Goal: Task Accomplishment & Management: Manage account settings

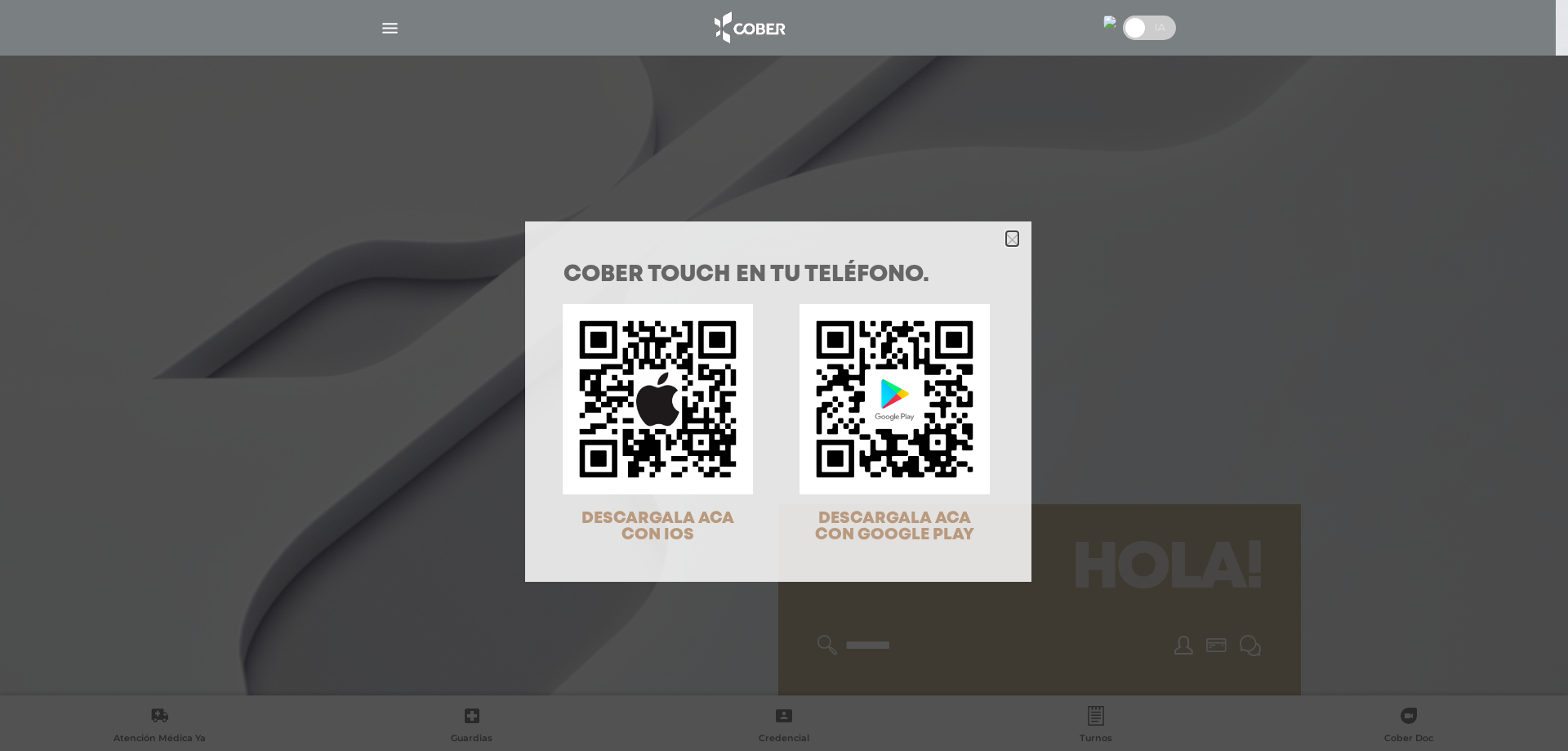
click at [1006, 236] on icon "Close" at bounding box center [1012, 239] width 12 height 12
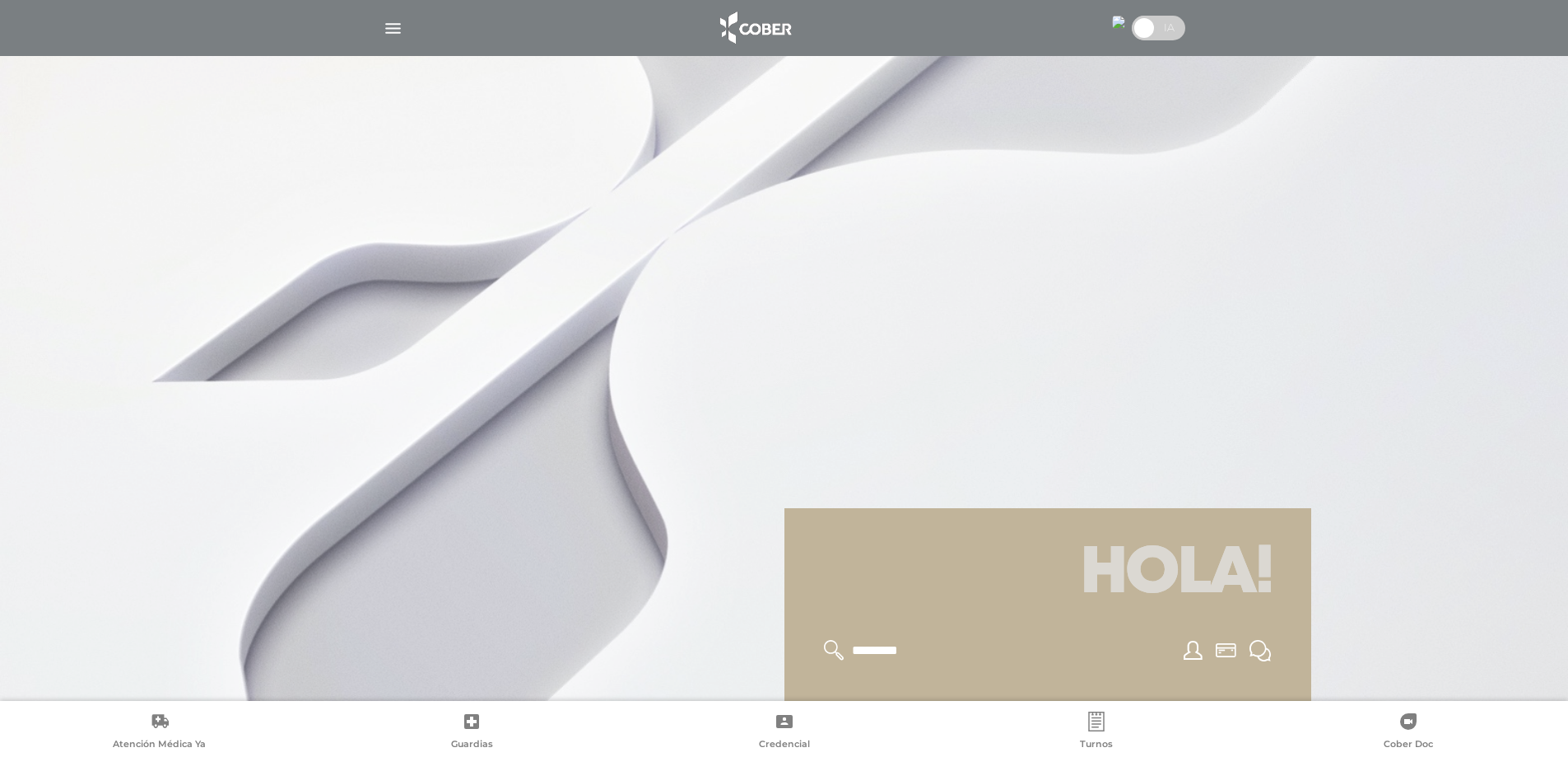
click at [395, 24] on img "button" at bounding box center [393, 28] width 21 height 21
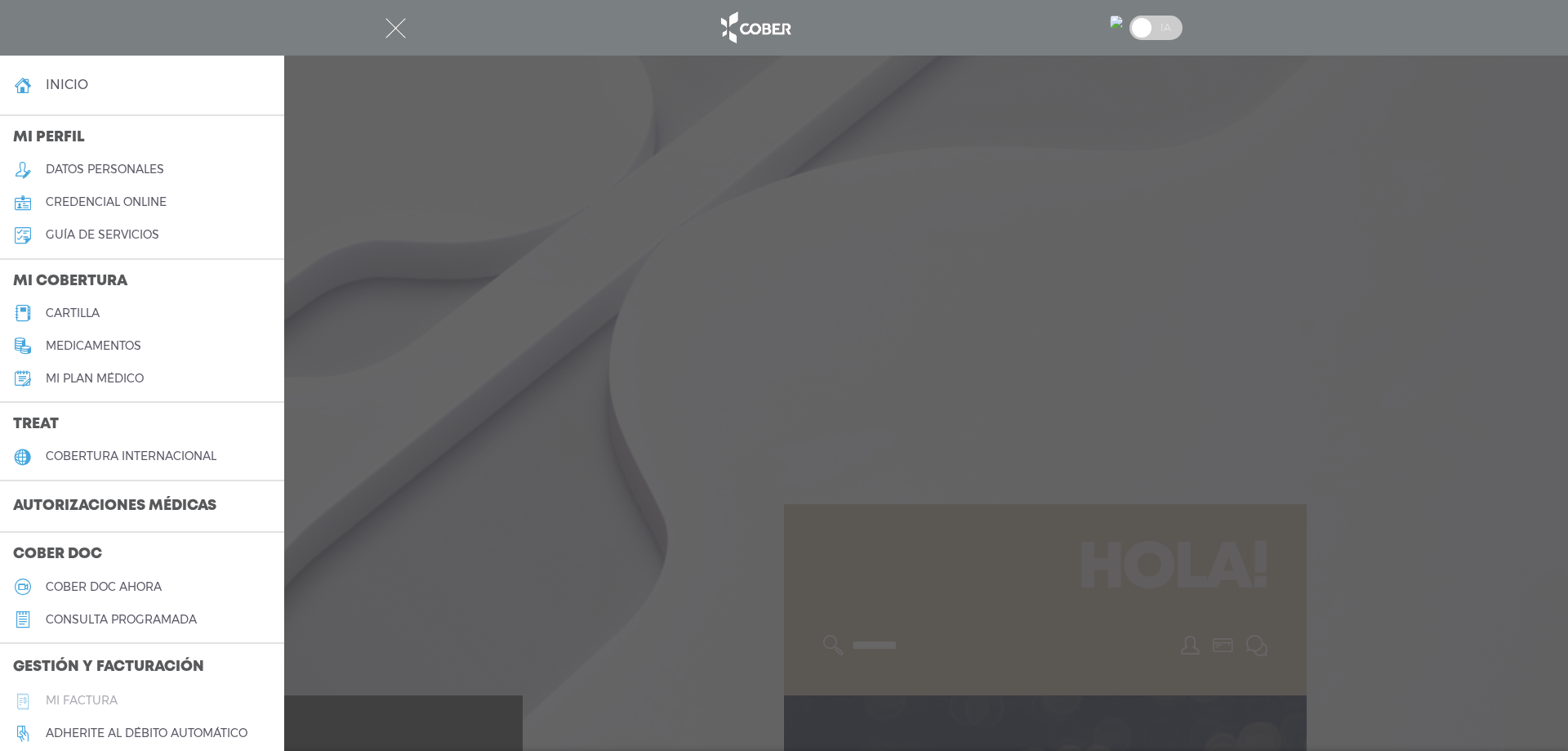
click at [81, 696] on h5 "Mi factura" at bounding box center [81, 701] width 72 height 14
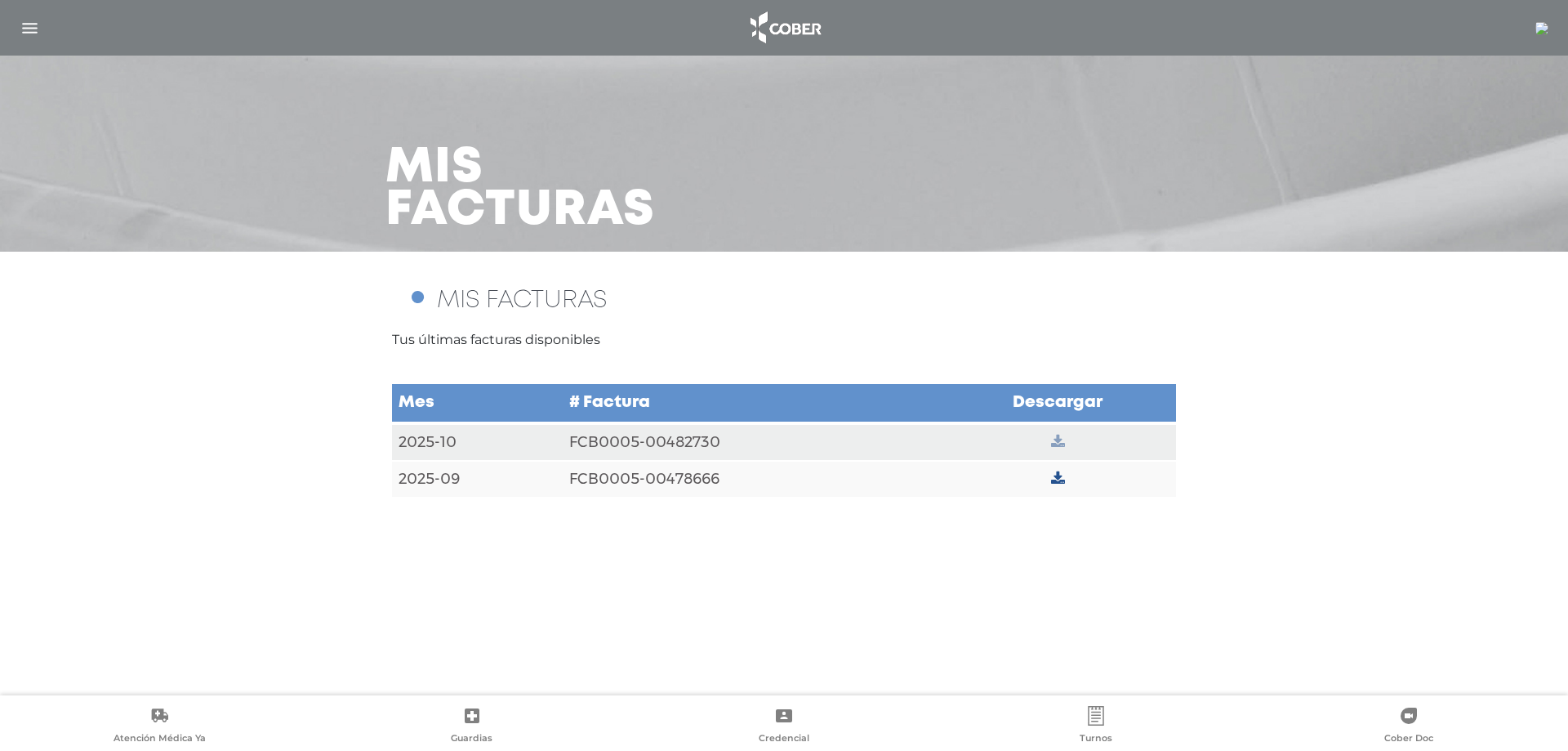
click at [1057, 438] on icon at bounding box center [1059, 441] width 14 height 15
click at [772, 715] on link "Credencial" at bounding box center [784, 726] width 312 height 42
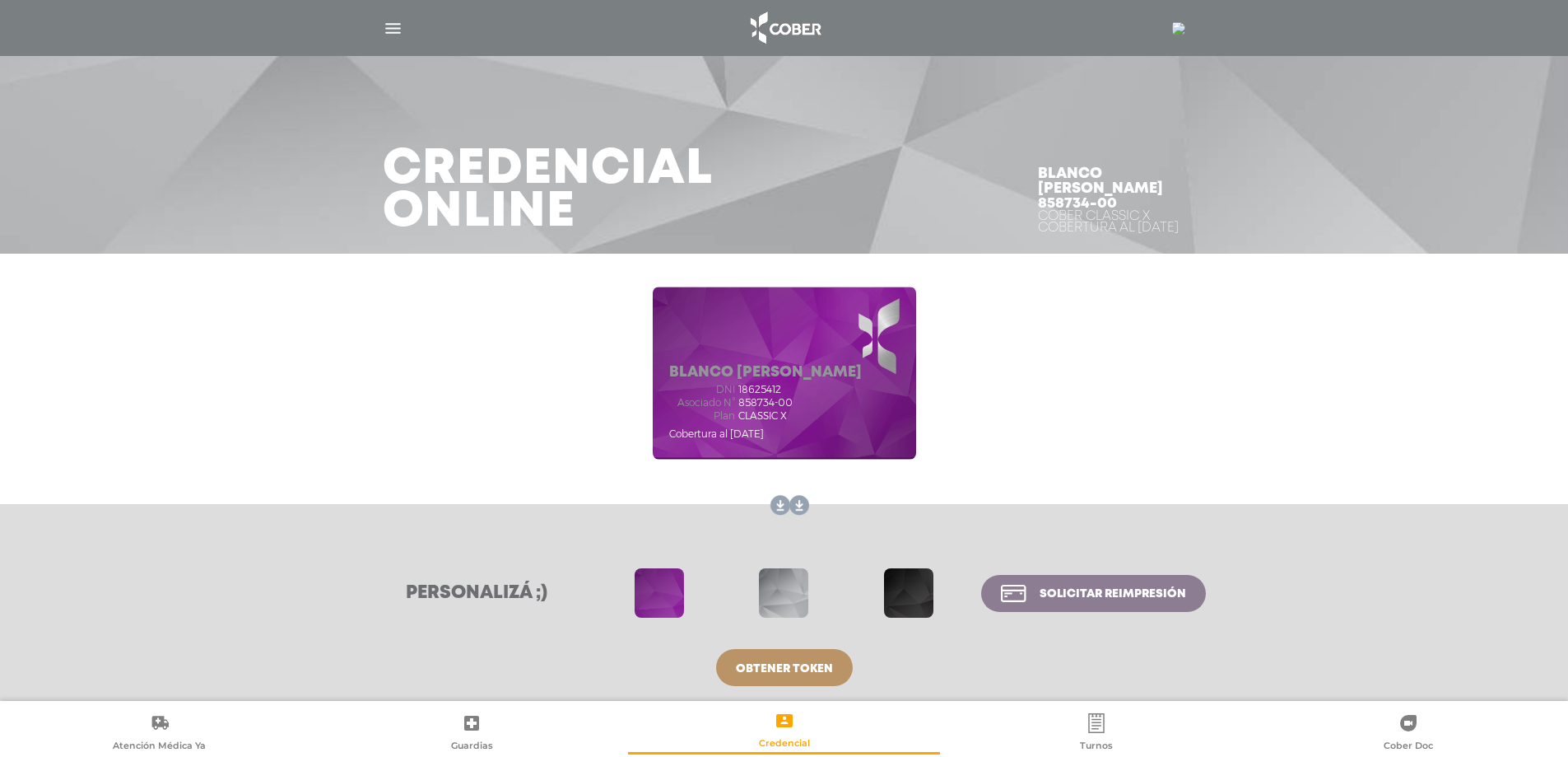
click at [790, 592] on span at bounding box center [784, 593] width 50 height 50
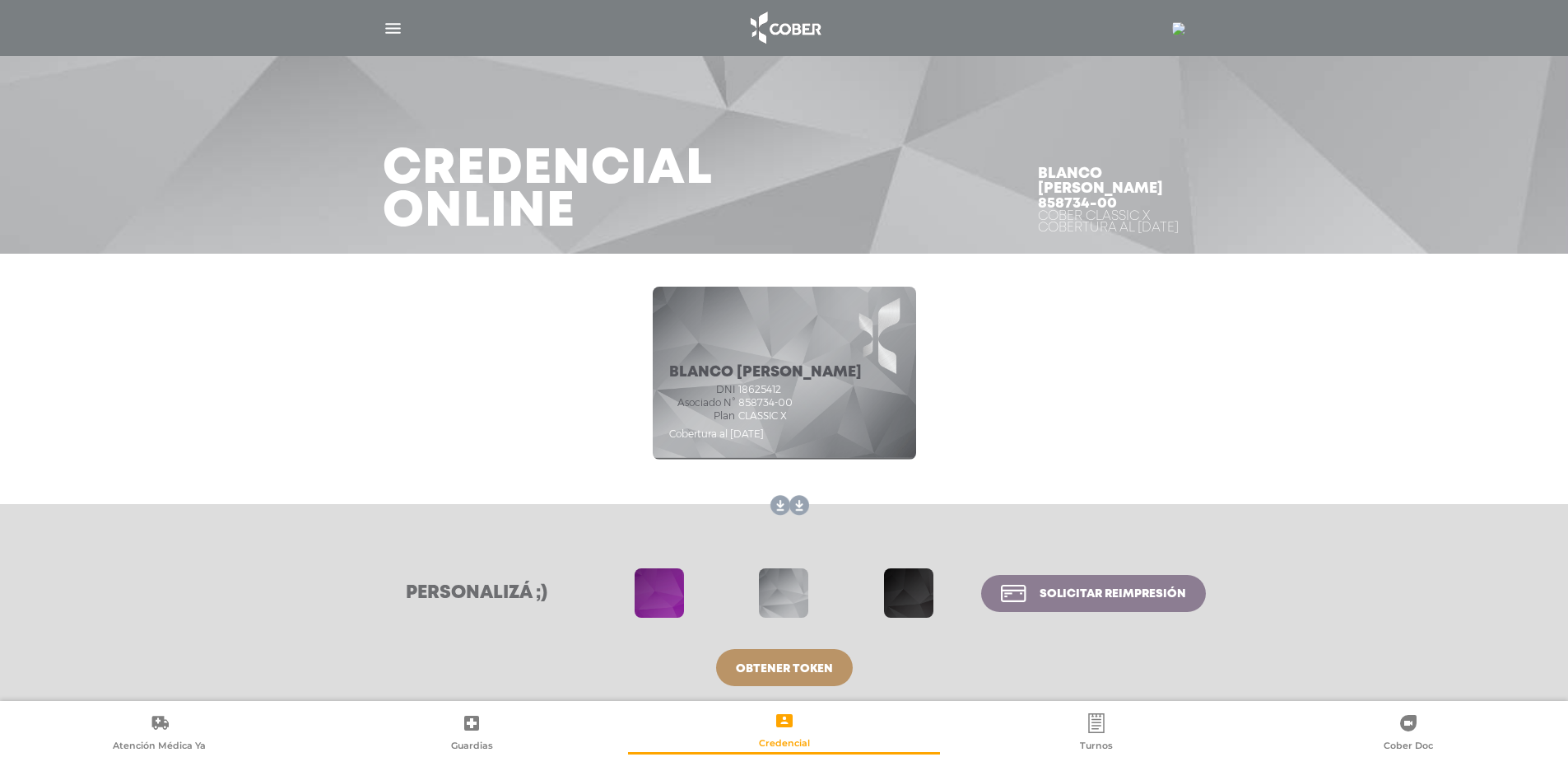
click at [908, 583] on span at bounding box center [909, 593] width 50 height 50
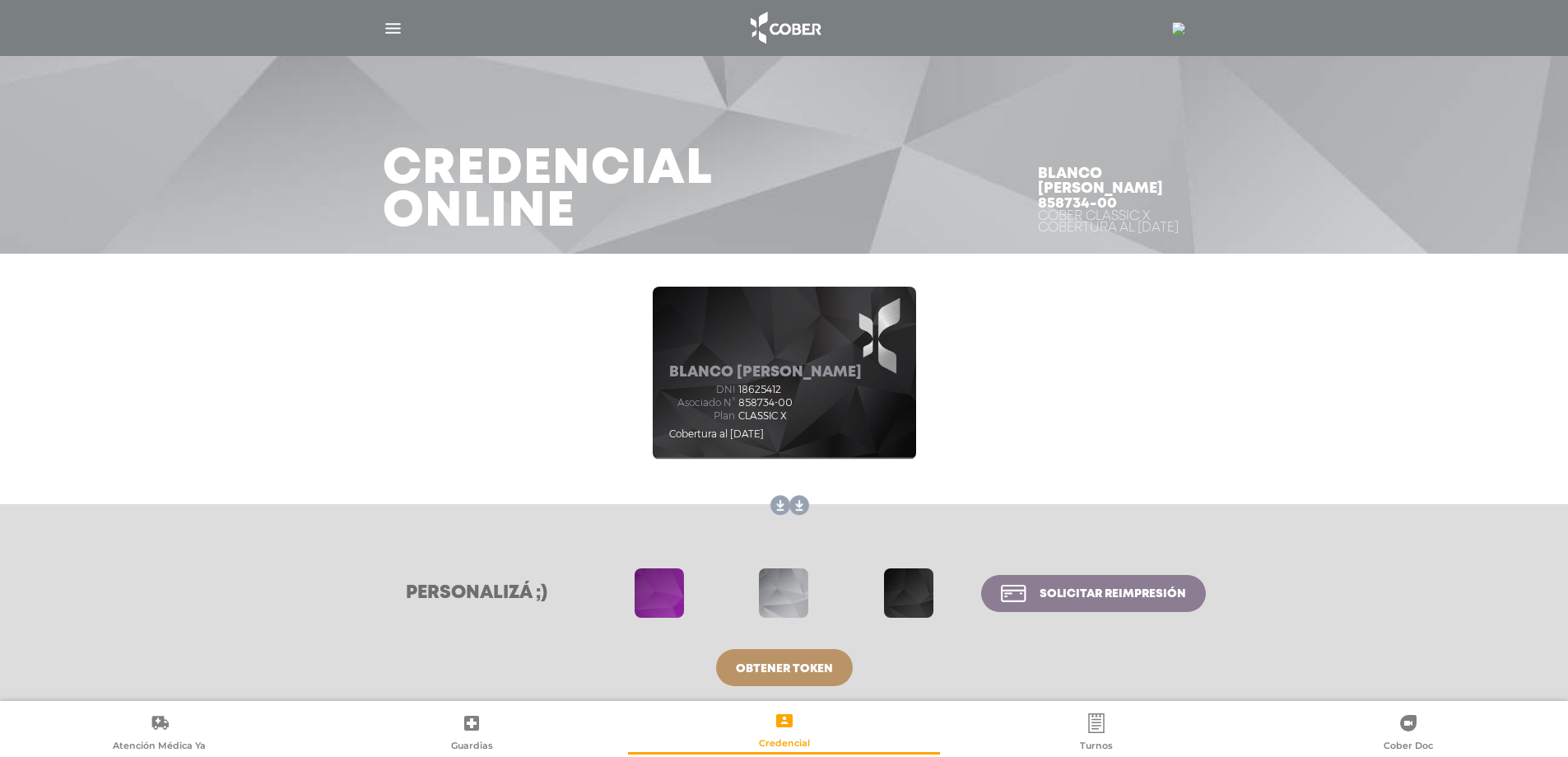
click at [659, 592] on span at bounding box center [660, 593] width 50 height 50
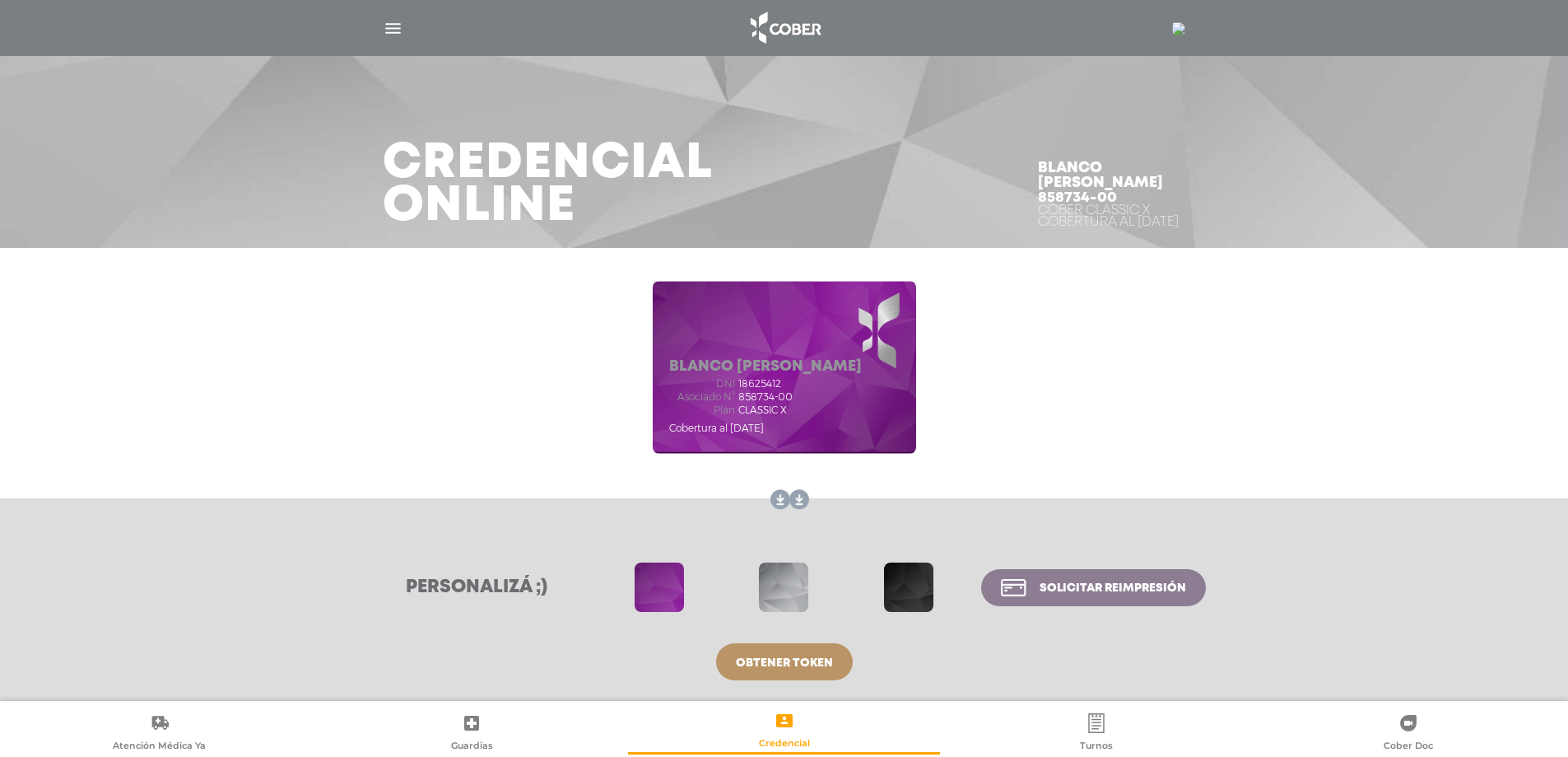
scroll to position [8, 0]
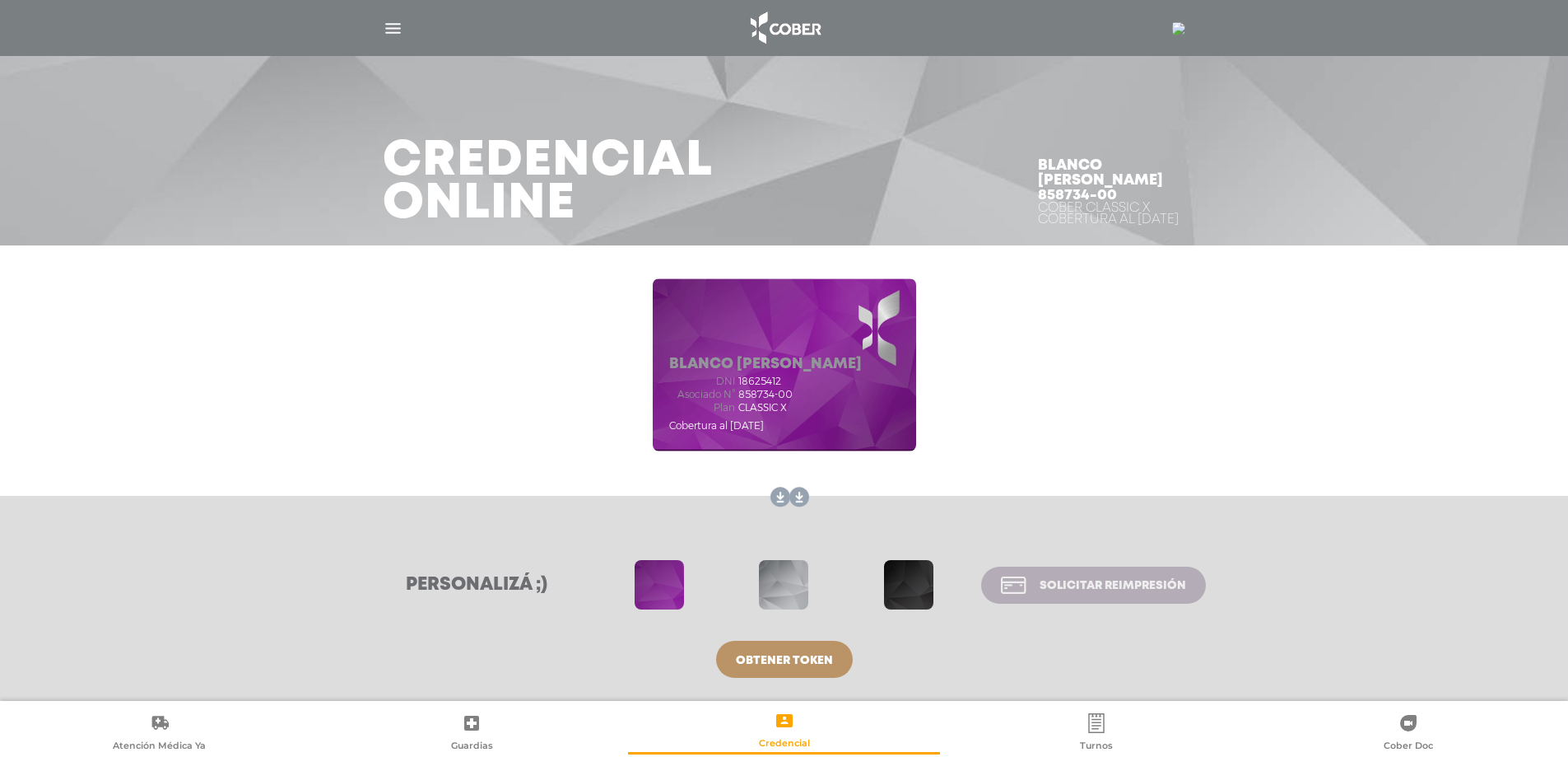
click at [1014, 576] on icon at bounding box center [1013, 584] width 25 height 17
